Goal: Obtain resource: Obtain resource

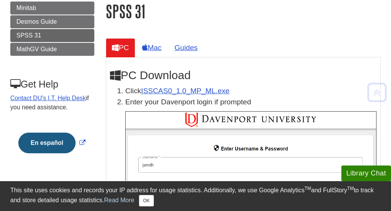
scroll to position [109, 0]
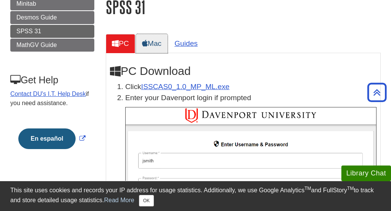
click at [157, 47] on link "Mac" at bounding box center [152, 43] width 32 height 19
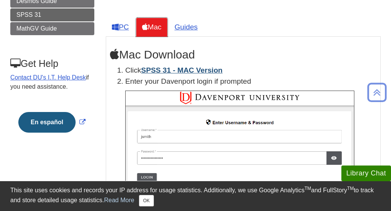
scroll to position [133, 0]
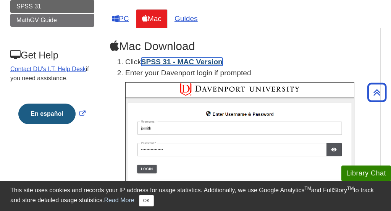
click at [174, 63] on link "SPSS 31 - MAC Version" at bounding box center [181, 62] width 81 height 8
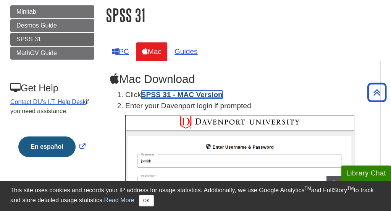
scroll to position [101, 0]
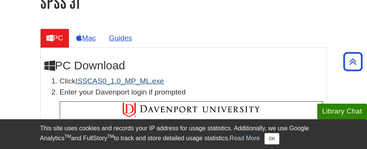
scroll to position [136, 0]
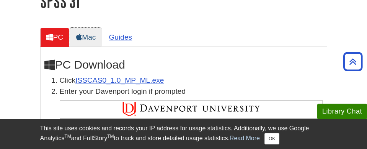
click at [98, 39] on link "Mac" at bounding box center [86, 37] width 32 height 19
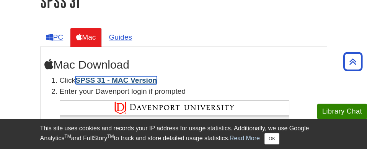
click at [125, 82] on link "SPSS 31 - MAC Version" at bounding box center [115, 80] width 81 height 8
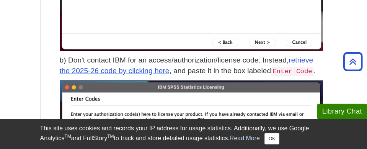
scroll to position [2188, 0]
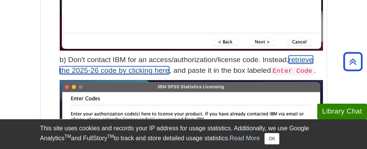
click at [300, 62] on link "retrieve the 2025-26 code by clicking here" at bounding box center [186, 65] width 253 height 19
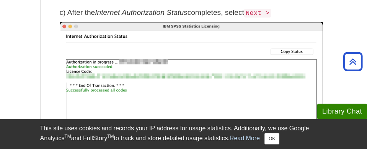
scroll to position [2483, 0]
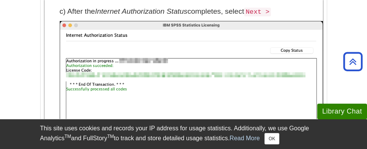
click at [240, 79] on img at bounding box center [191, 115] width 263 height 189
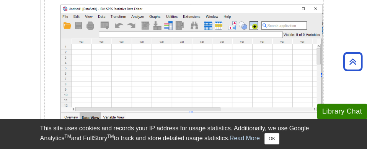
scroll to position [3278, 0]
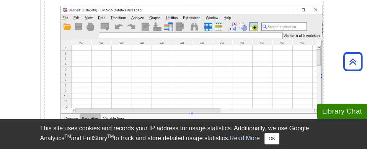
click at [150, 94] on img at bounding box center [191, 69] width 263 height 129
click at [63, 32] on img at bounding box center [191, 69] width 263 height 129
